Goal: Task Accomplishment & Management: Manage account settings

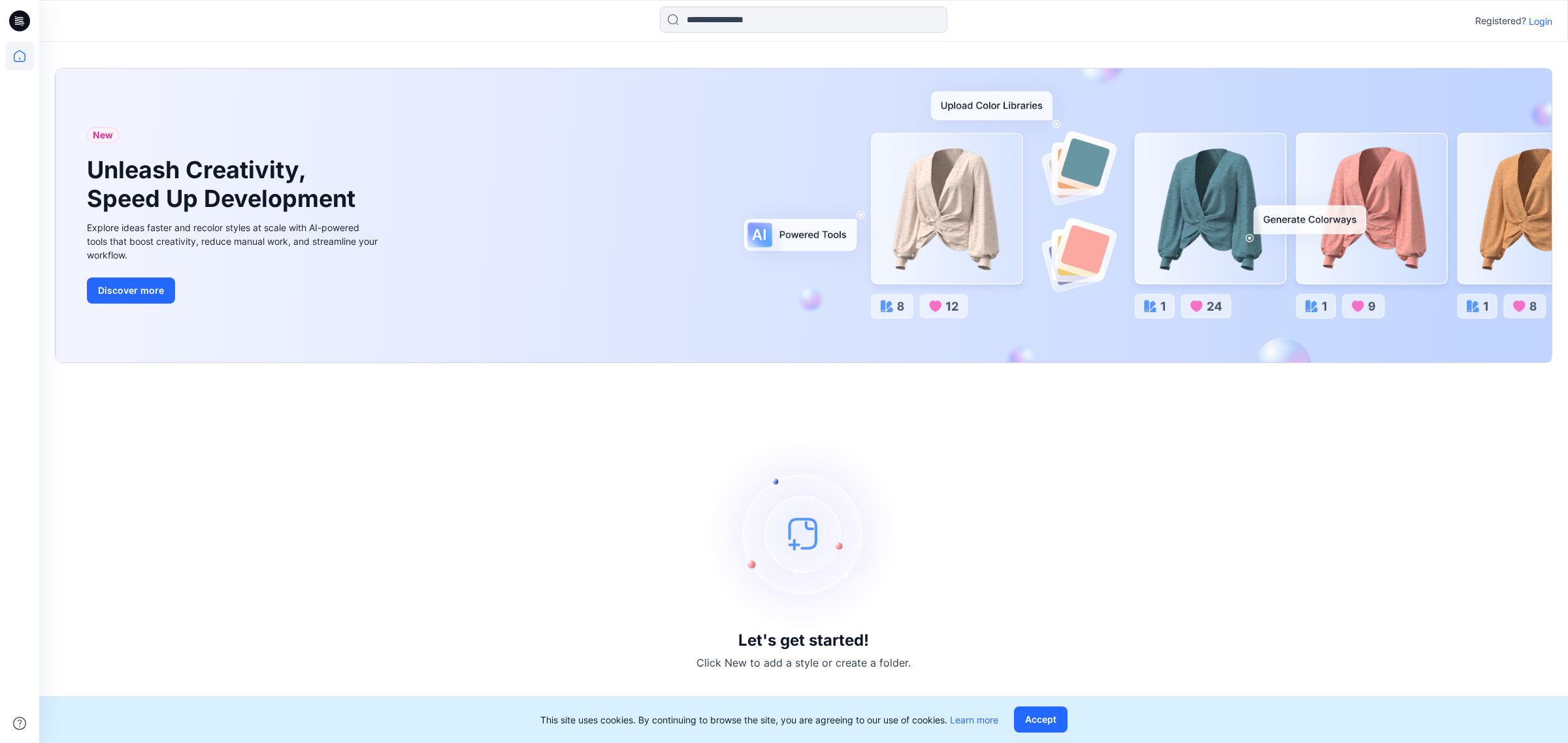
click at [1540, 14] on p "Login" at bounding box center [1540, 21] width 23 height 13
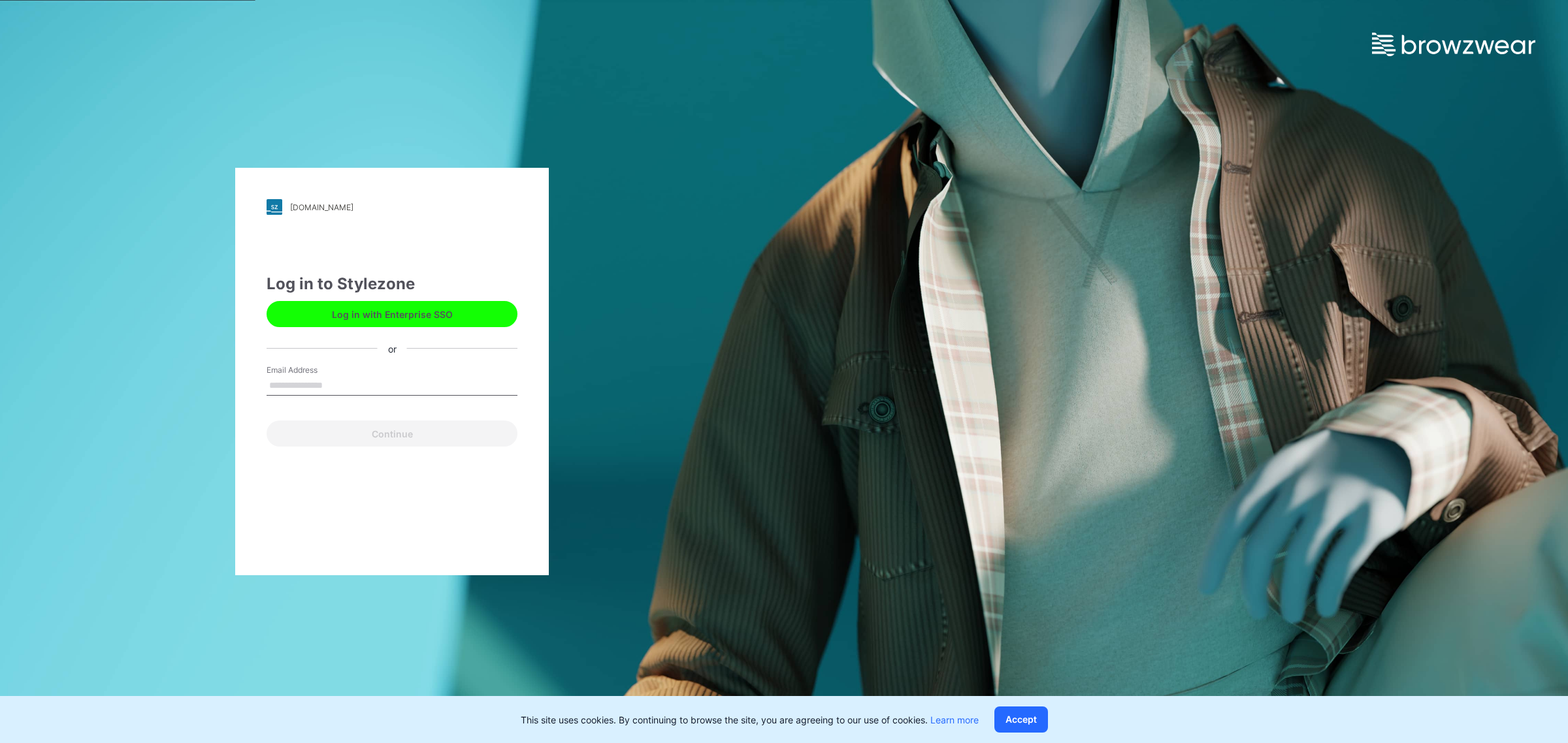
click at [342, 379] on input "Email Address" at bounding box center [392, 386] width 251 height 20
type input "**********"
click at [400, 435] on button "Continue" at bounding box center [392, 433] width 251 height 26
